Goal: Information Seeking & Learning: Learn about a topic

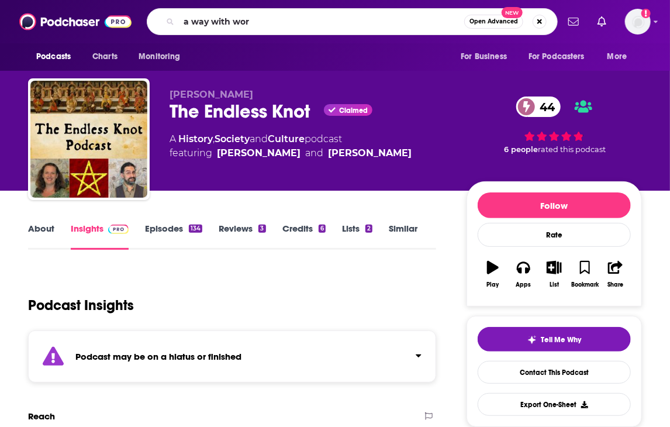
type input "a way with word"
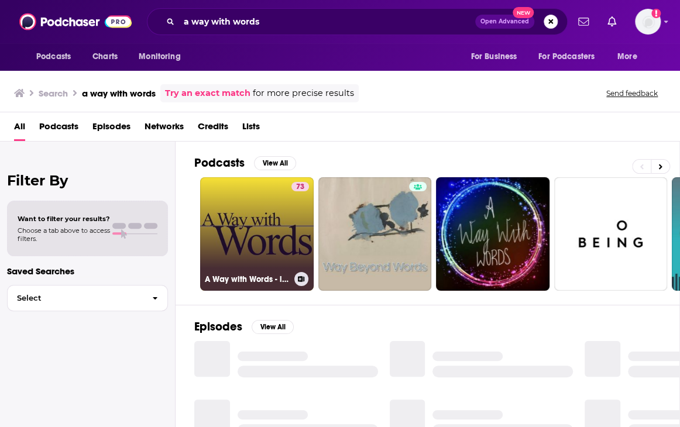
click at [266, 218] on link "73 A Way with Words - language, linguistics, and callers from all over" at bounding box center [256, 233] width 113 height 113
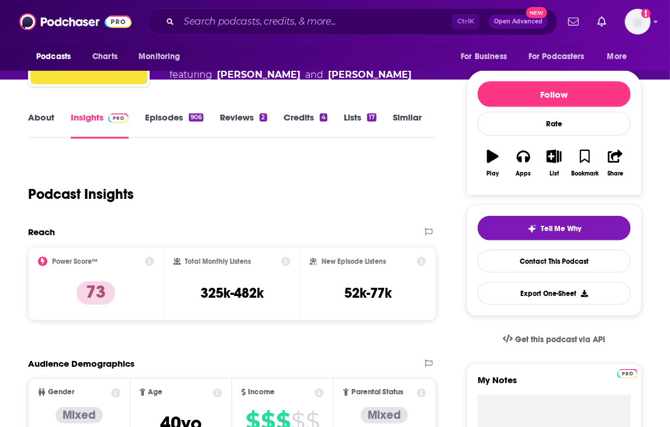
scroll to position [112, 0]
